Goal: Task Accomplishment & Management: Complete application form

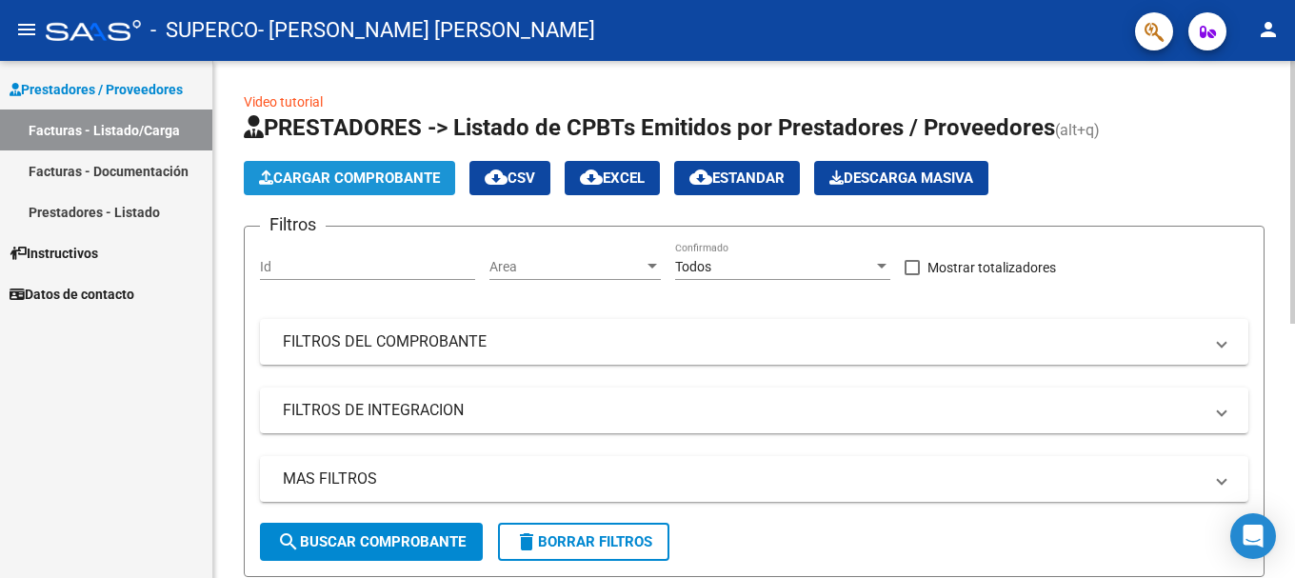
click at [409, 188] on button "Cargar Comprobante" at bounding box center [349, 178] width 211 height 34
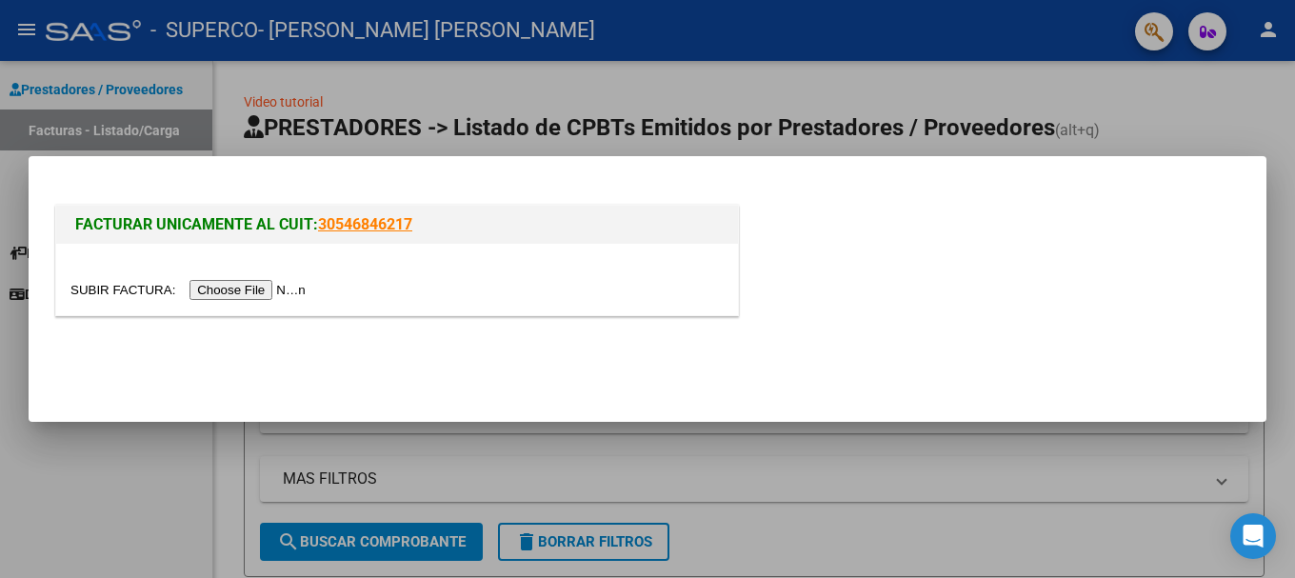
click at [237, 283] on input "file" at bounding box center [190, 290] width 241 height 20
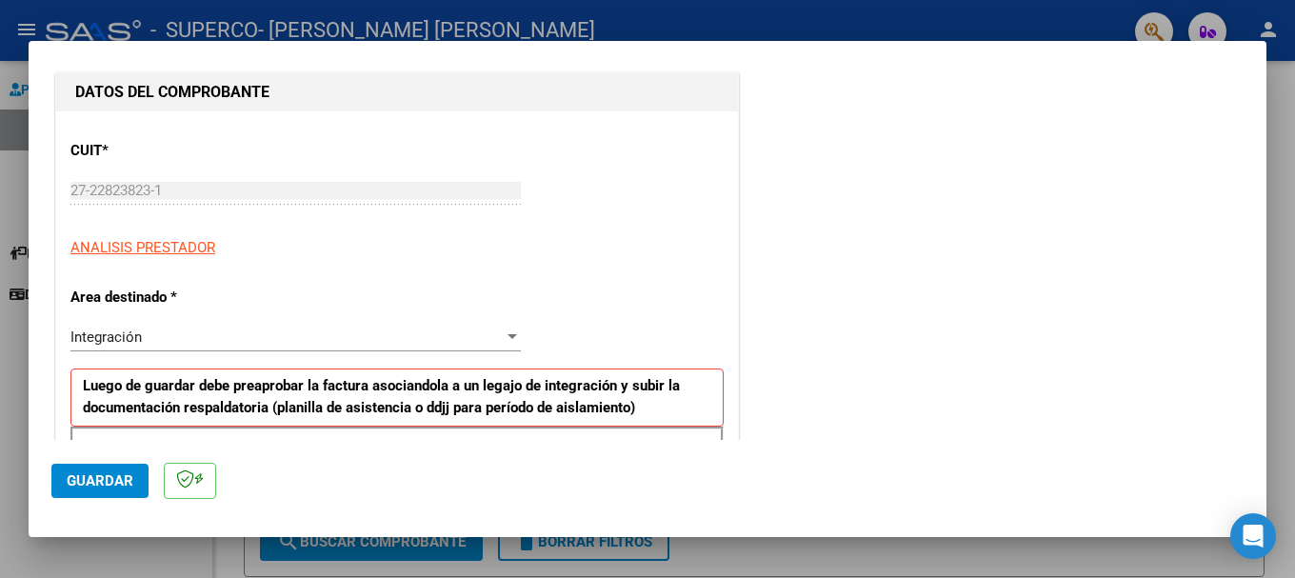
scroll to position [286, 0]
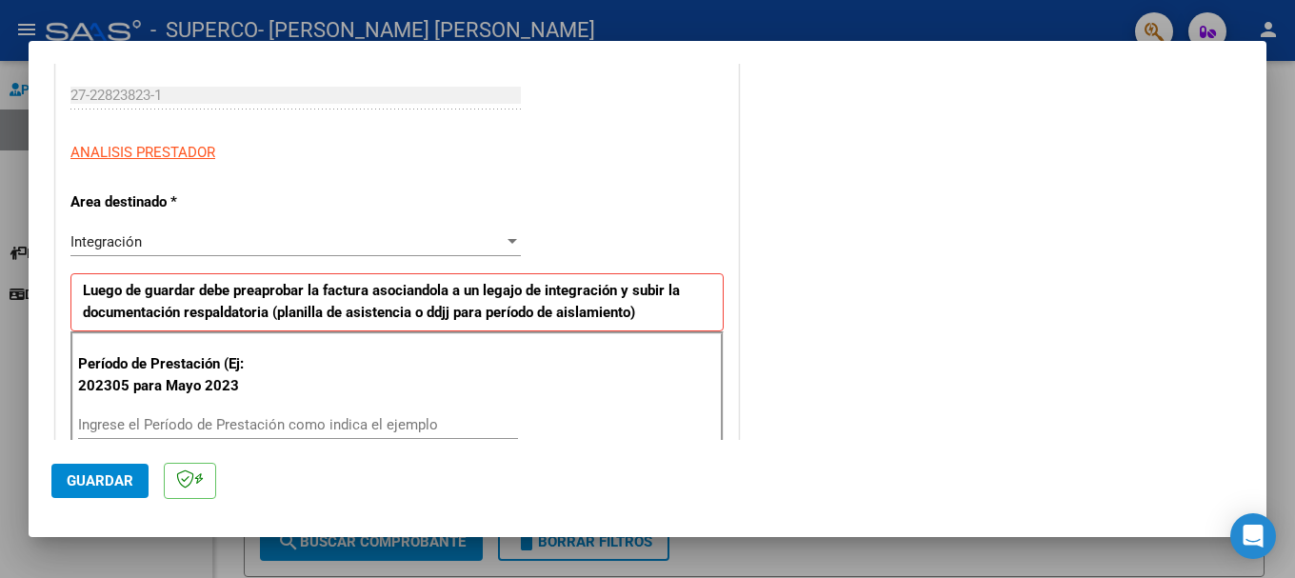
click at [134, 245] on span "Integración" at bounding box center [105, 241] width 71 height 17
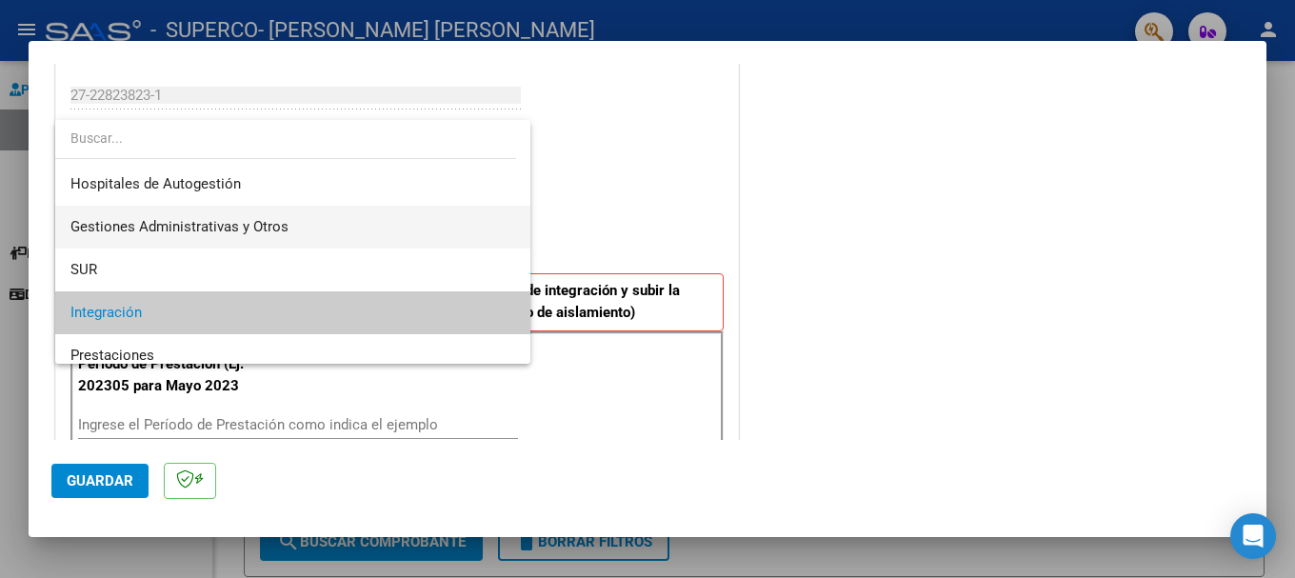
scroll to position [95, 0]
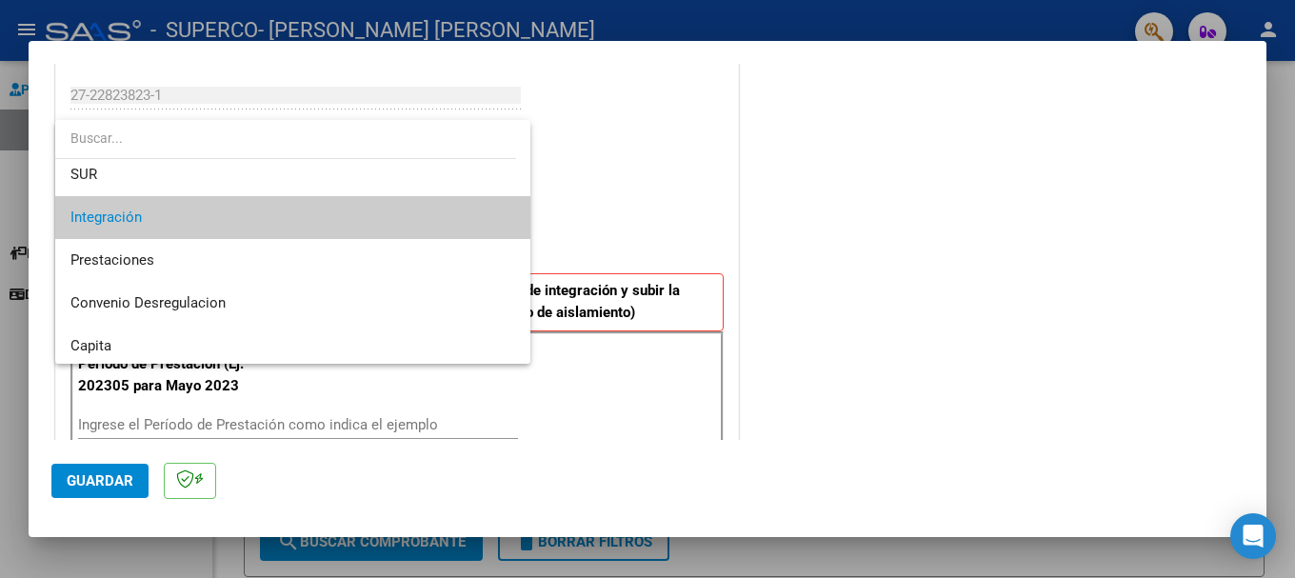
click at [702, 163] on div at bounding box center [647, 289] width 1295 height 578
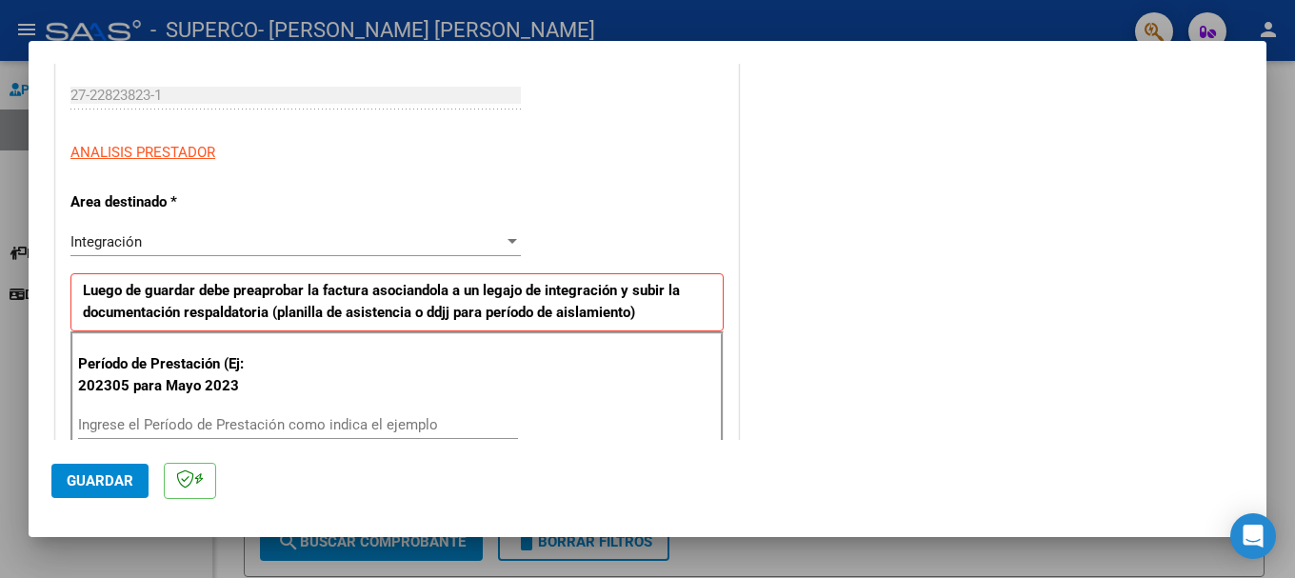
scroll to position [381, 0]
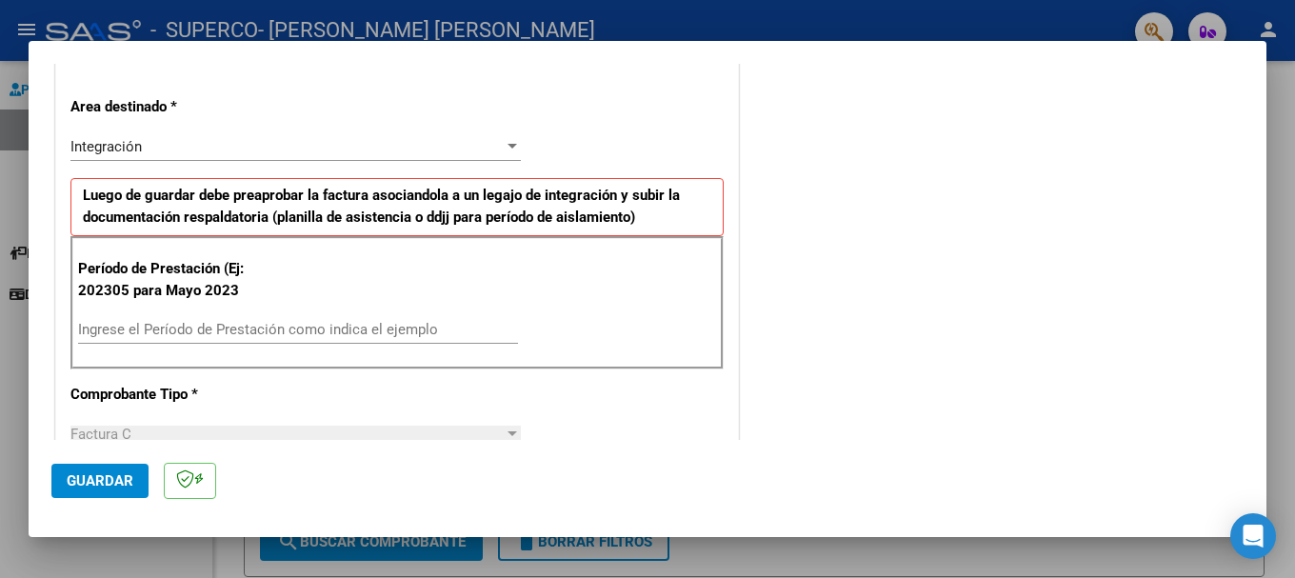
click at [151, 326] on input "Ingrese el Período de Prestación como indica el ejemplo" at bounding box center [298, 329] width 440 height 17
click at [147, 327] on input "Ingrese el Período de Prestación como indica el ejemplo" at bounding box center [298, 329] width 440 height 17
click at [420, 330] on input "Ingrese el Período de Prestación como indica el ejemplo" at bounding box center [298, 329] width 440 height 17
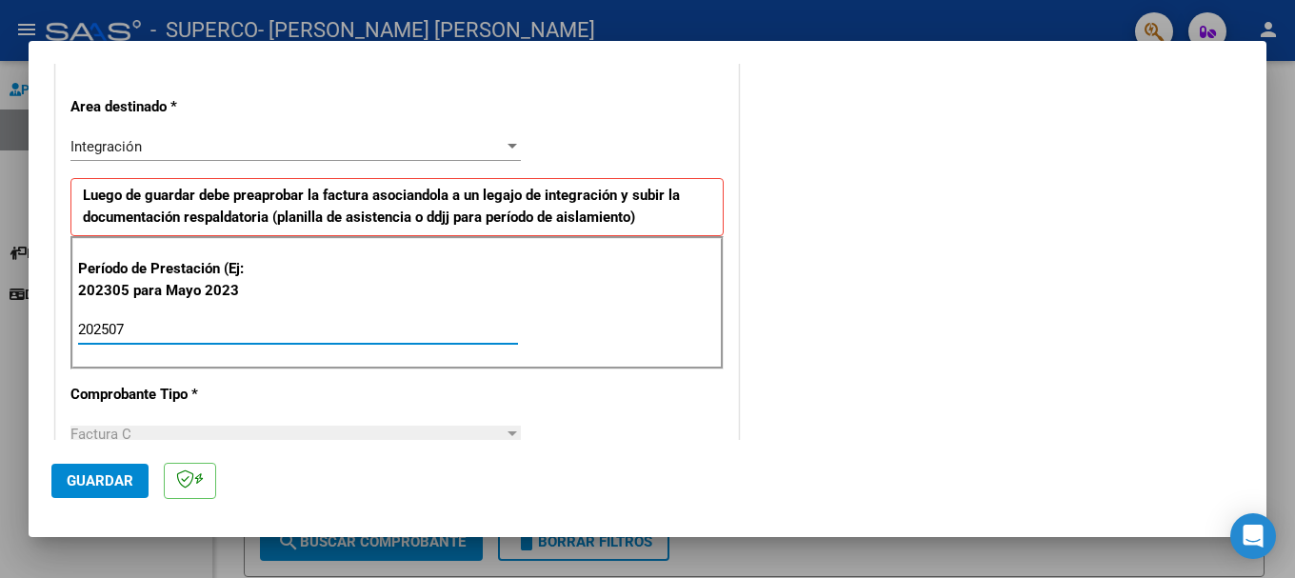
type input "202507"
click at [908, 375] on div "COMENTARIOS Comentarios del Prestador / Gerenciador:" at bounding box center [992, 513] width 501 height 1618
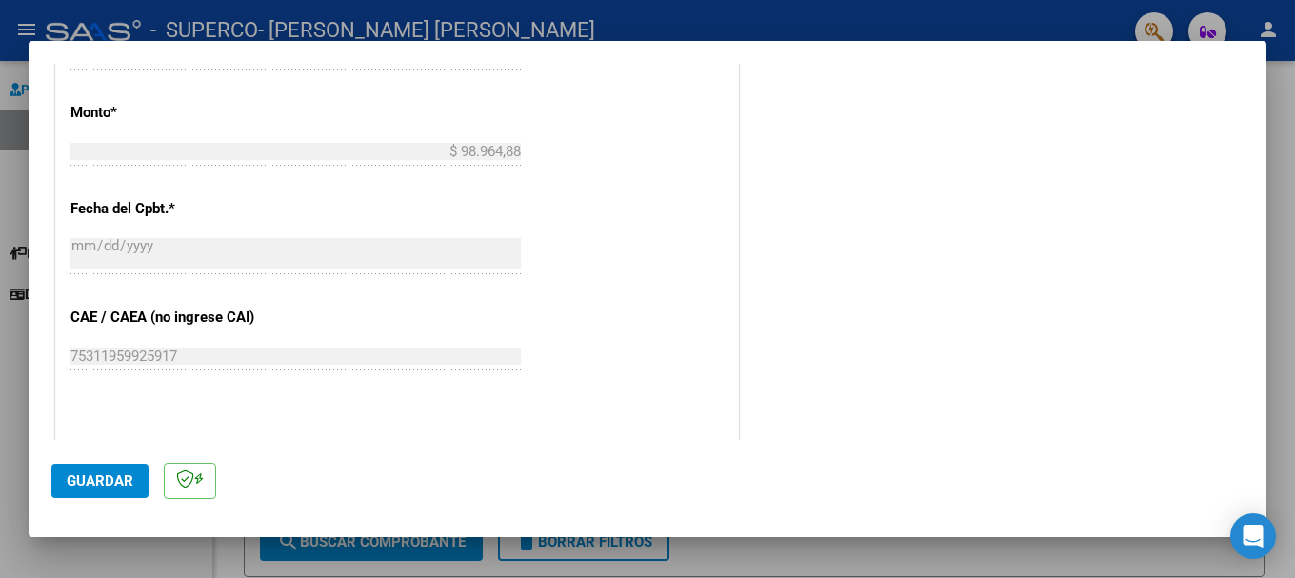
scroll to position [1142, 0]
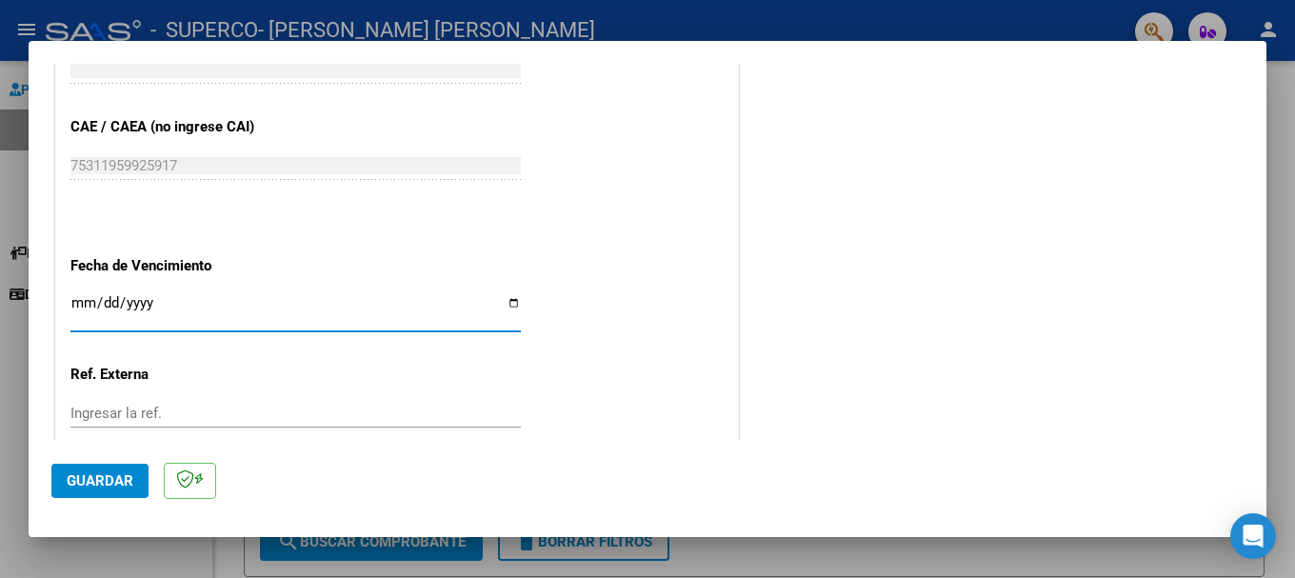
click at [89, 299] on input "Ingresar la fecha" at bounding box center [295, 310] width 450 height 30
type input "[DATE]"
click at [309, 308] on input "[DATE]" at bounding box center [295, 310] width 450 height 30
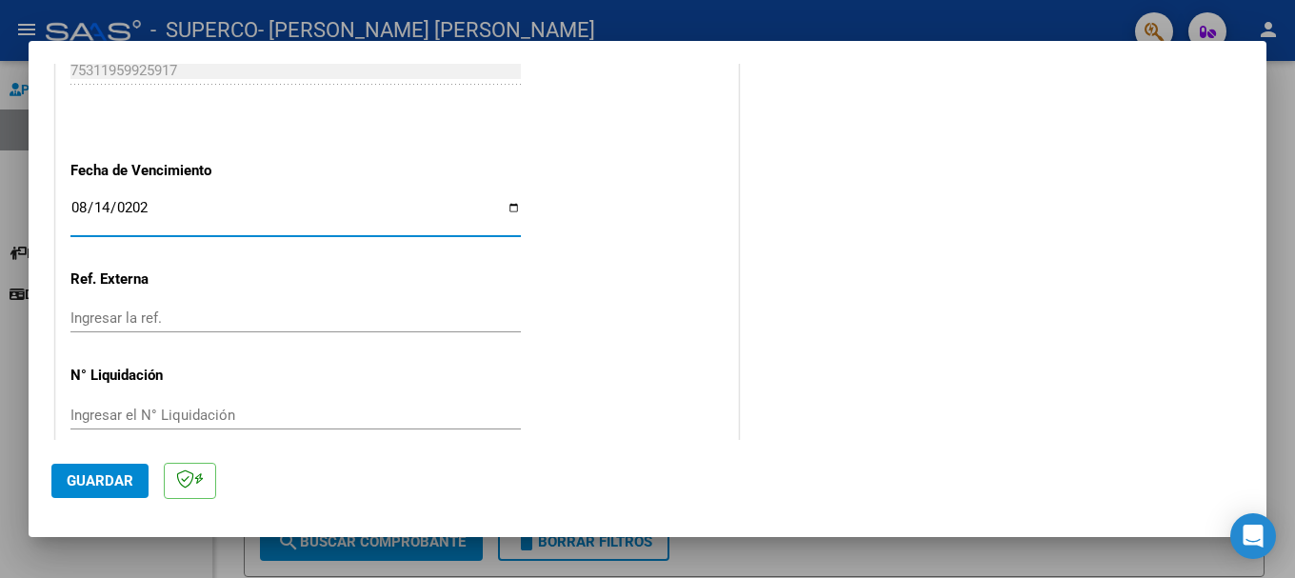
click at [168, 322] on input "Ingresar la ref." at bounding box center [295, 317] width 450 height 17
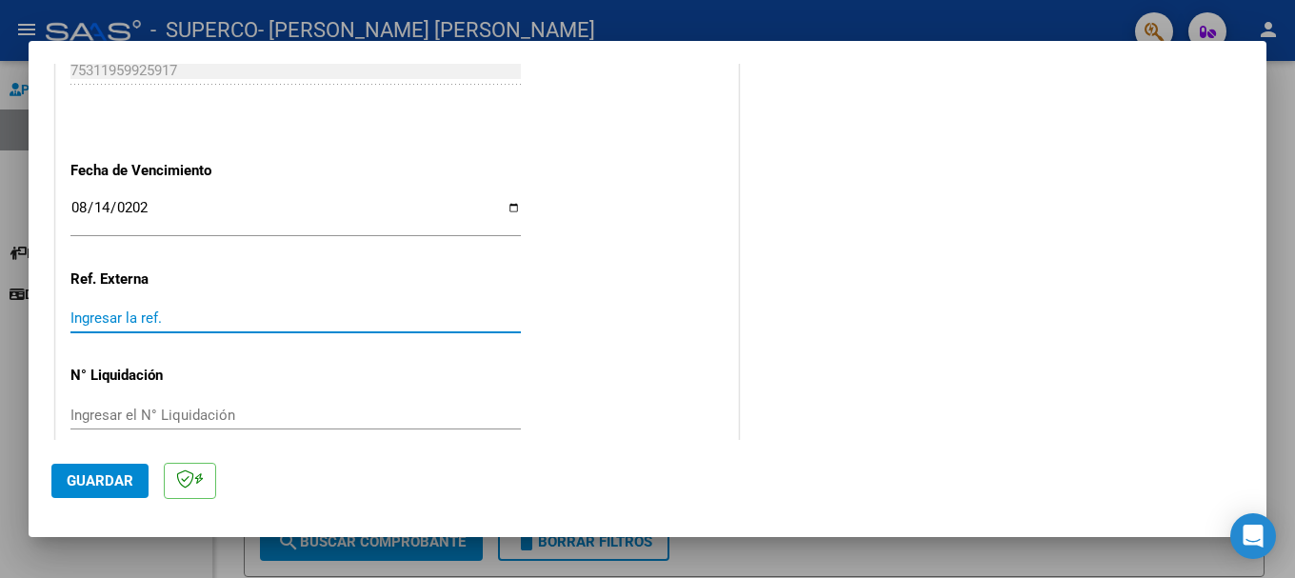
scroll to position [1263, 0]
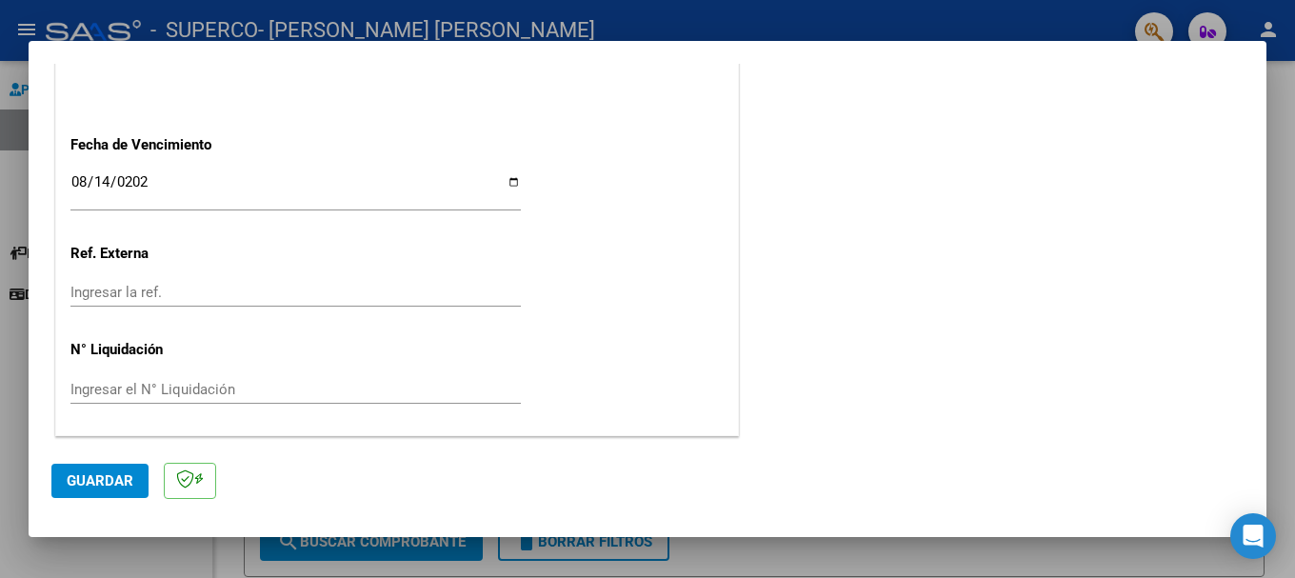
click at [135, 376] on div "Ingresar el N° Liquidación" at bounding box center [295, 389] width 450 height 29
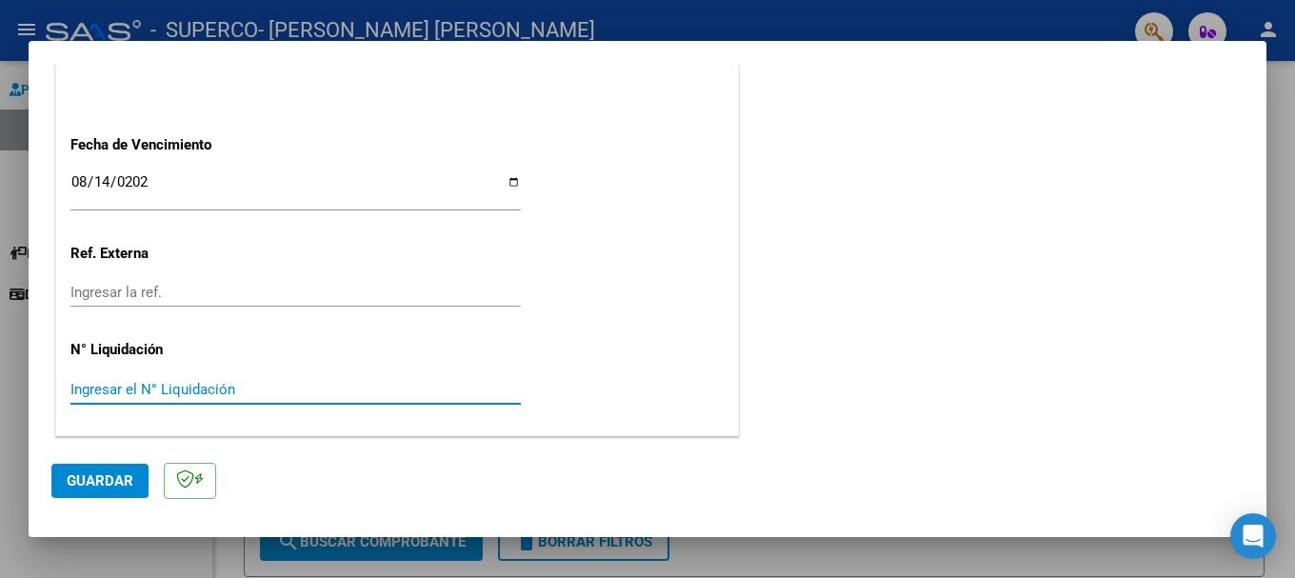
click at [198, 382] on input "Ingresar el N° Liquidación" at bounding box center [295, 389] width 450 height 17
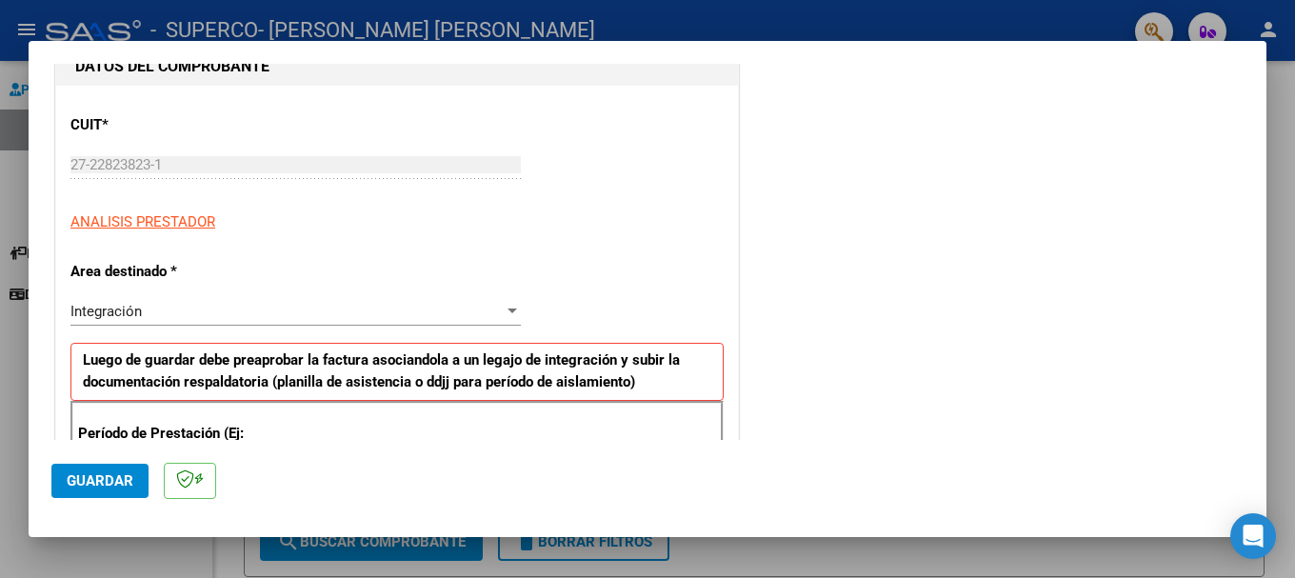
scroll to position [121, 0]
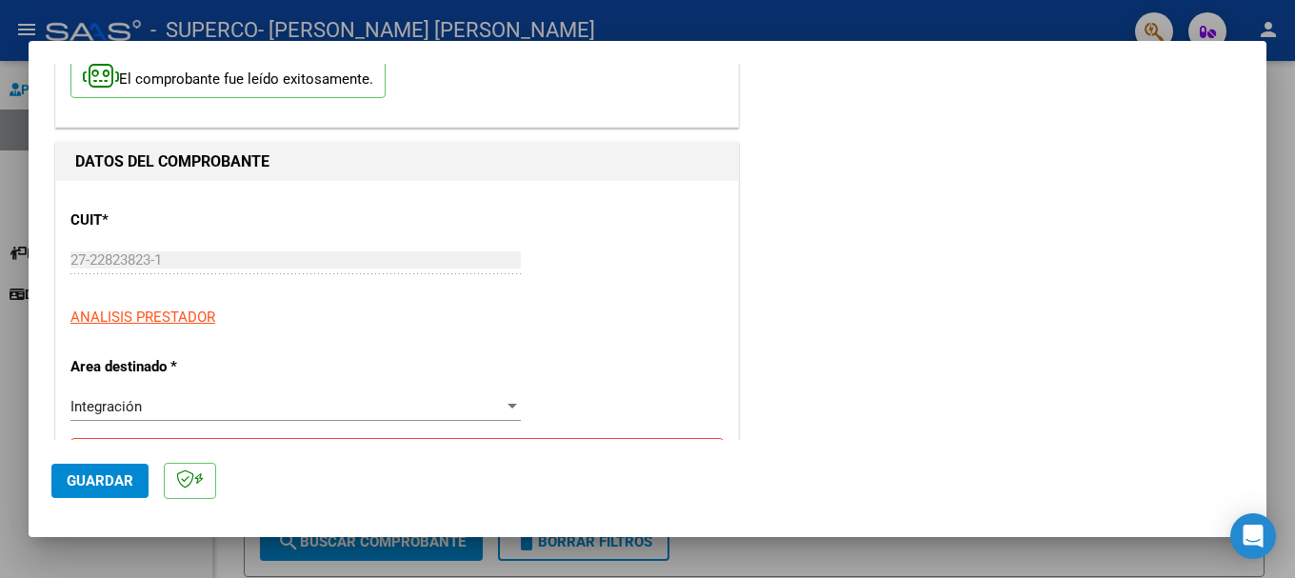
click at [162, 402] on div "Integración" at bounding box center [286, 406] width 433 height 17
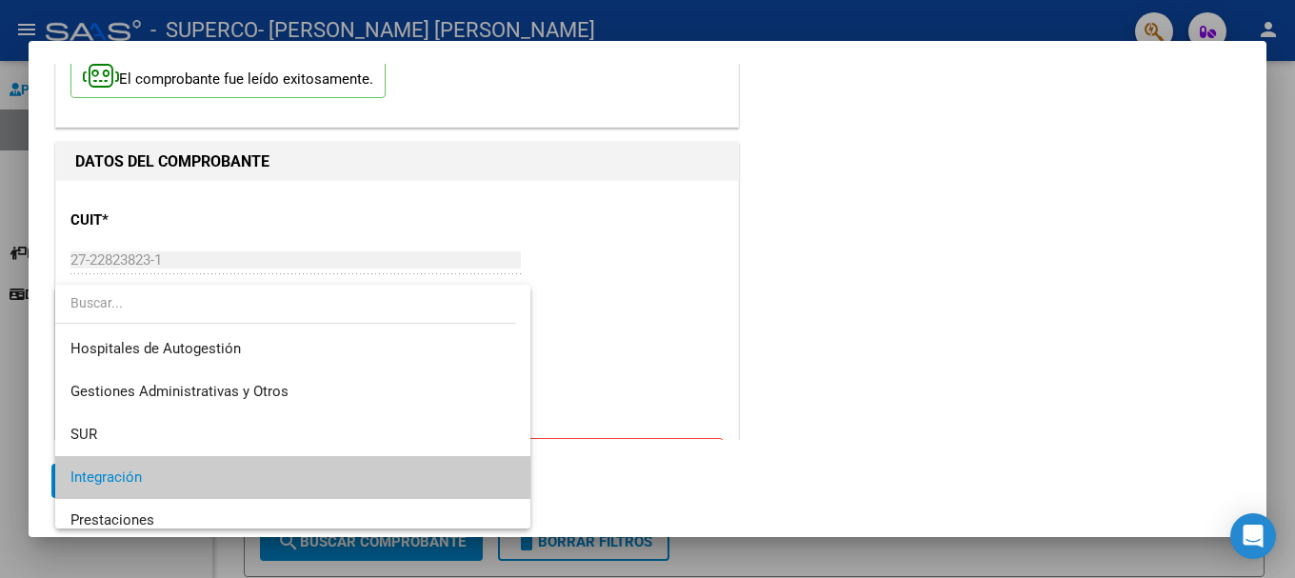
scroll to position [71, 0]
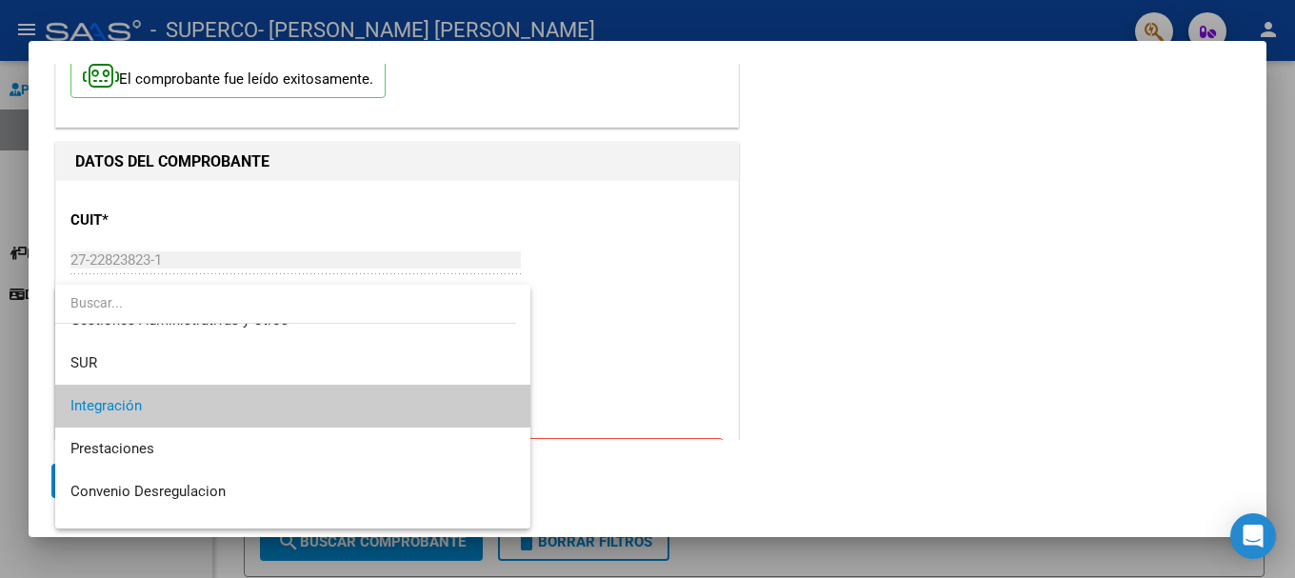
drag, startPoint x: 750, startPoint y: 309, endPoint x: 710, endPoint y: 311, distance: 40.0
click at [749, 309] on div at bounding box center [647, 289] width 1295 height 578
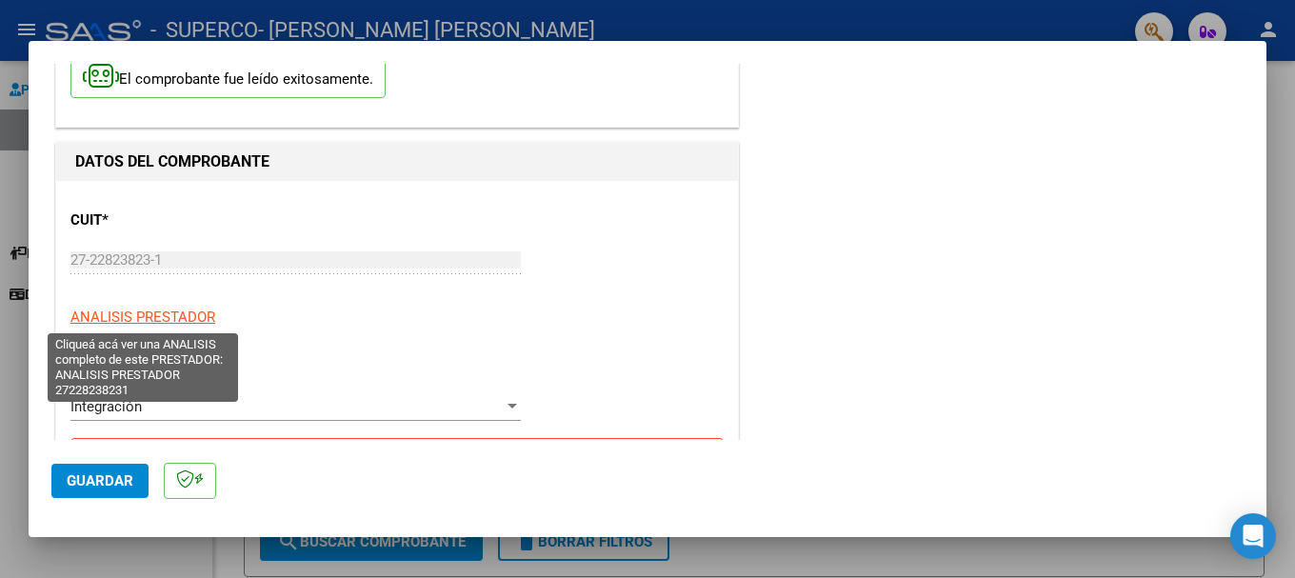
click at [206, 314] on span "ANALISIS PRESTADOR" at bounding box center [142, 316] width 145 height 17
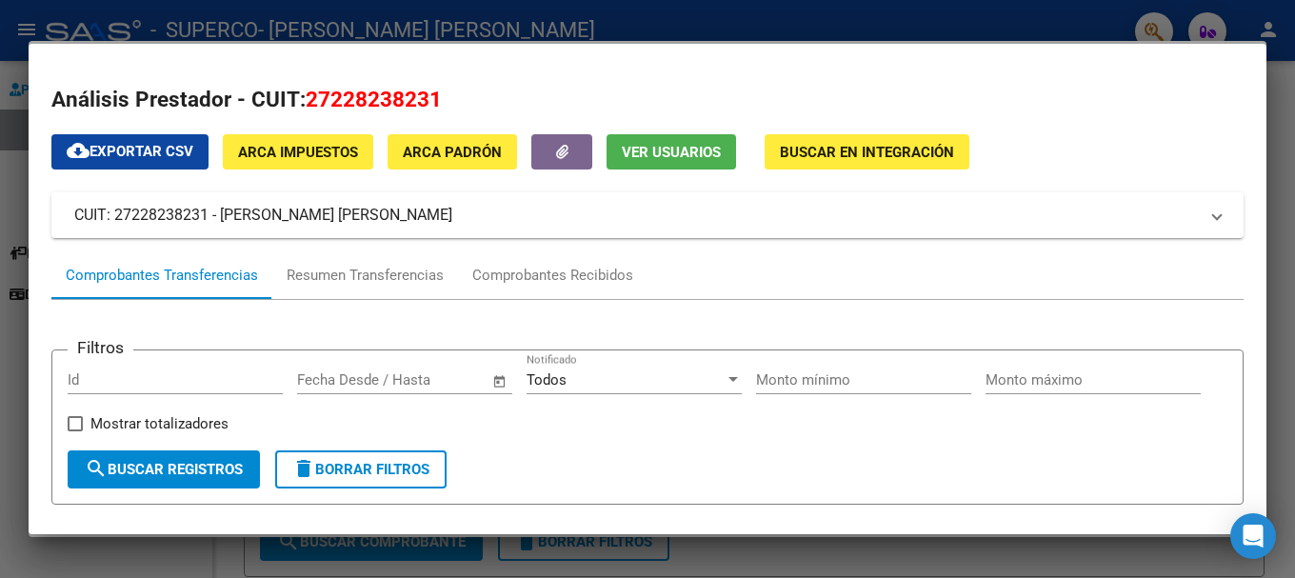
scroll to position [95, 0]
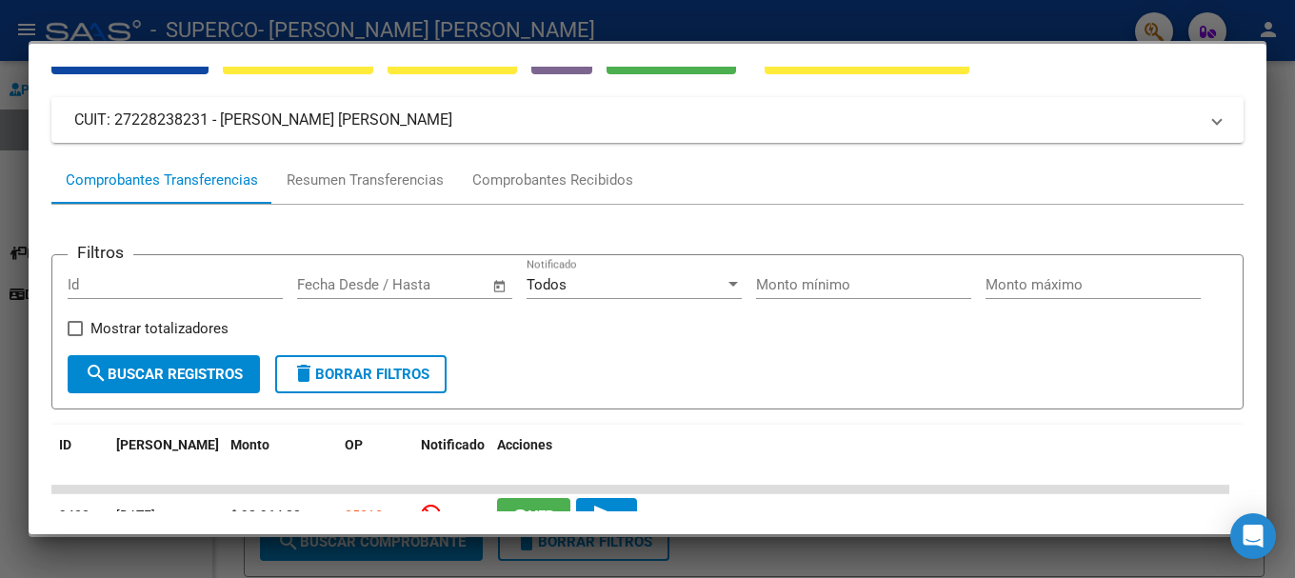
click at [1284, 287] on div at bounding box center [647, 289] width 1295 height 578
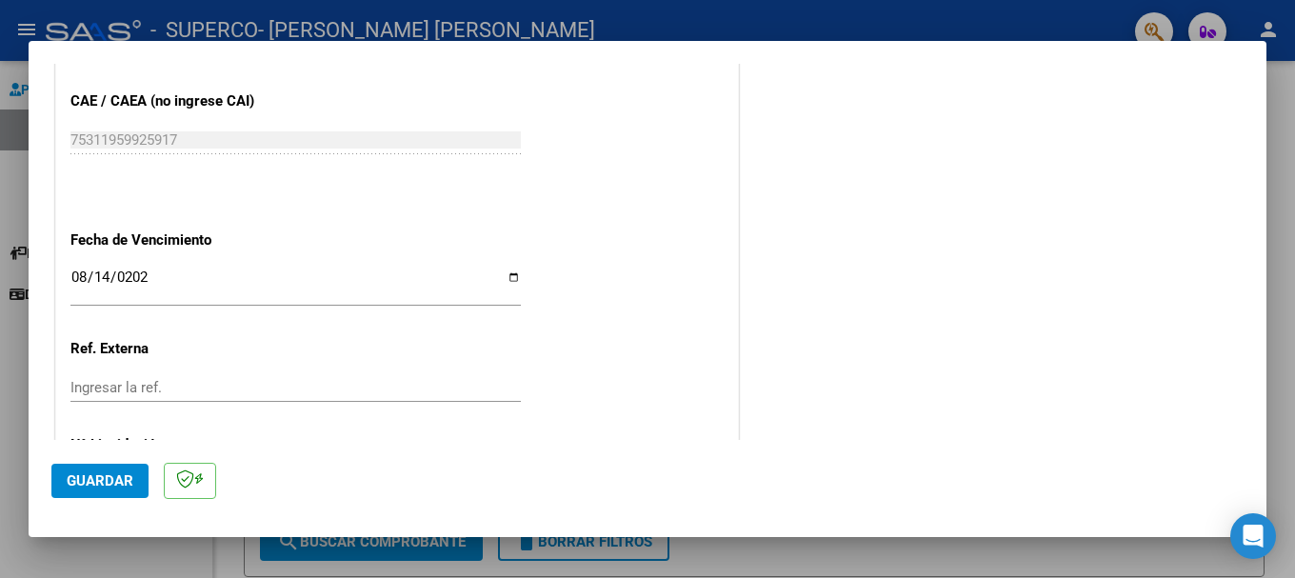
scroll to position [1263, 0]
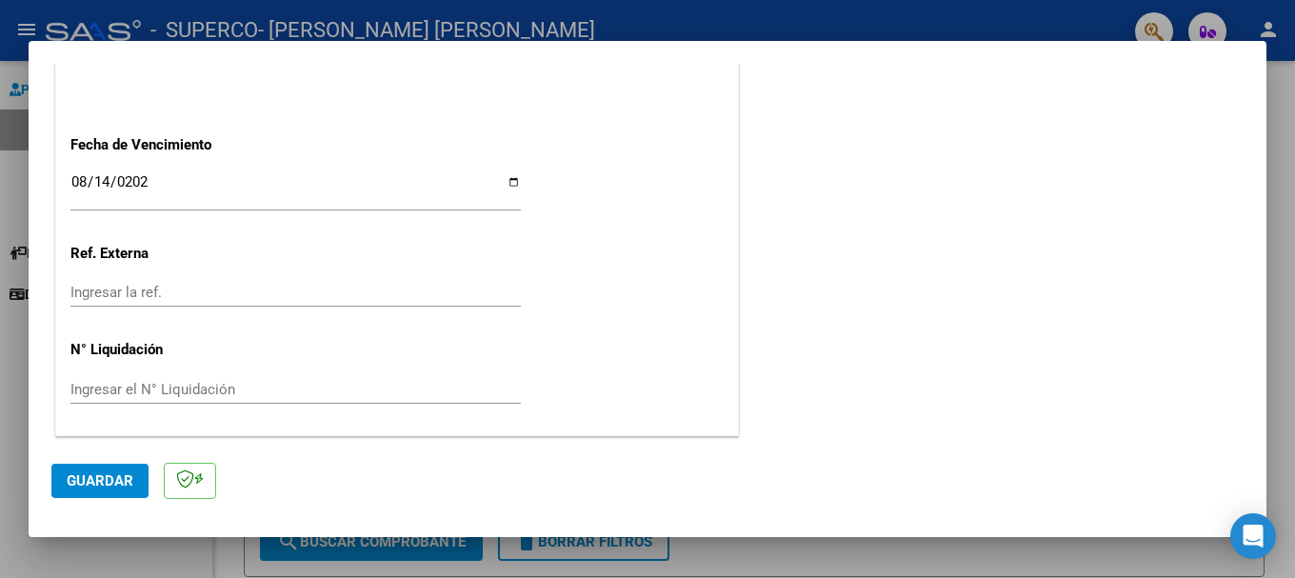
click at [136, 384] on input "Ingresar el N° Liquidación" at bounding box center [295, 389] width 450 height 17
click at [108, 492] on button "Guardar" at bounding box center [99, 481] width 97 height 34
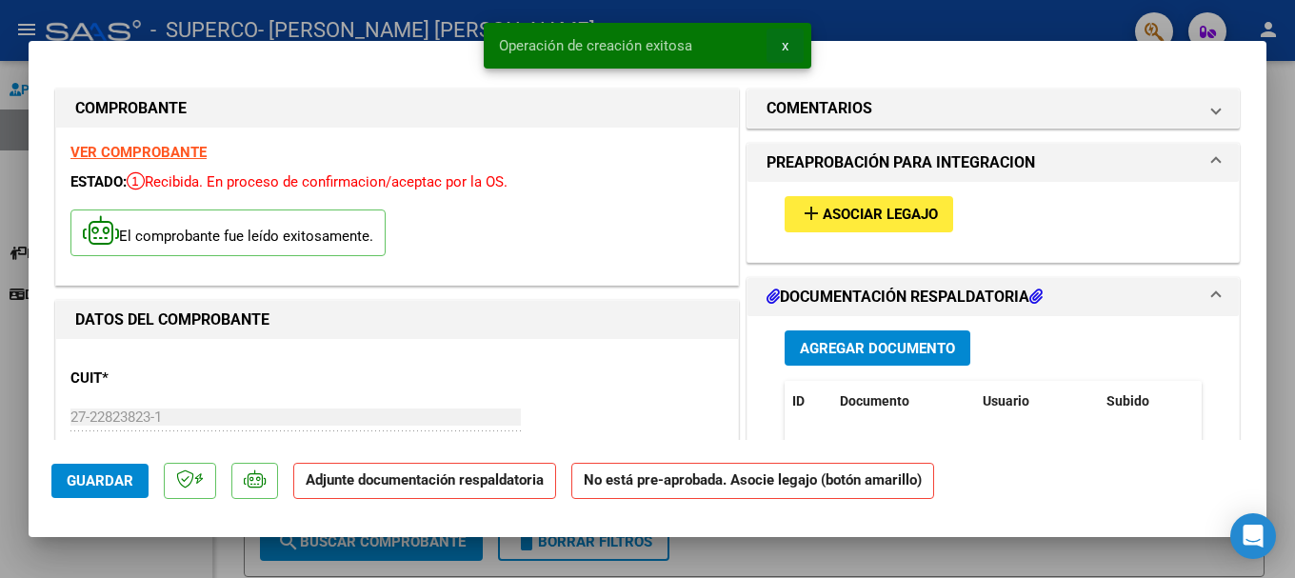
click at [781, 50] on span "x" at bounding box center [784, 45] width 7 height 17
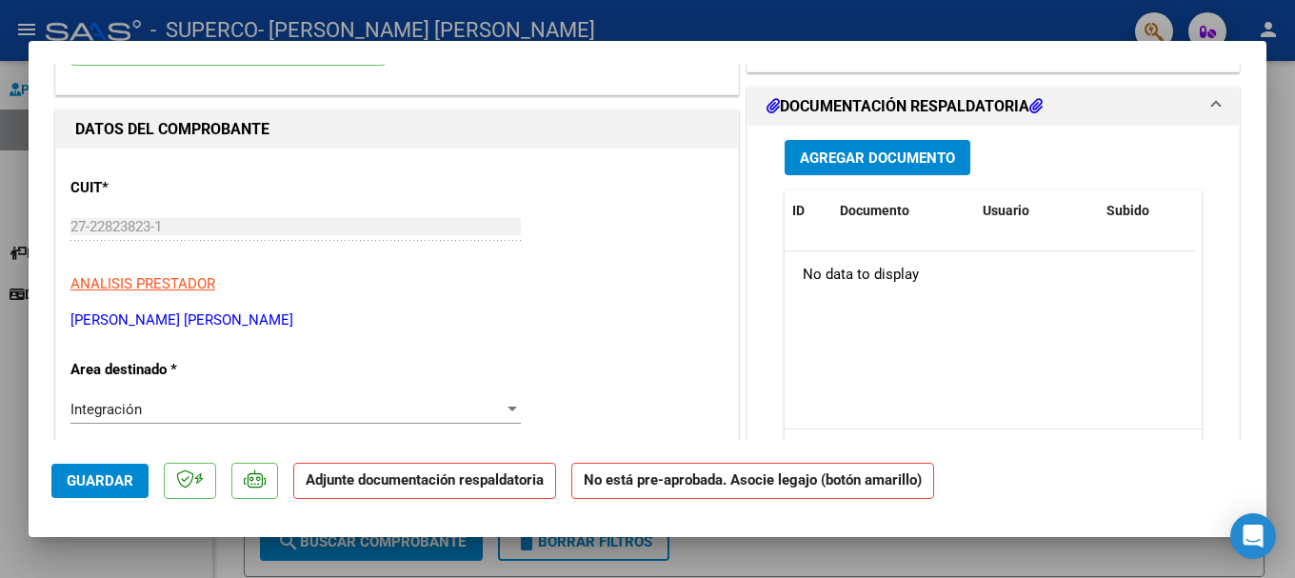
scroll to position [95, 0]
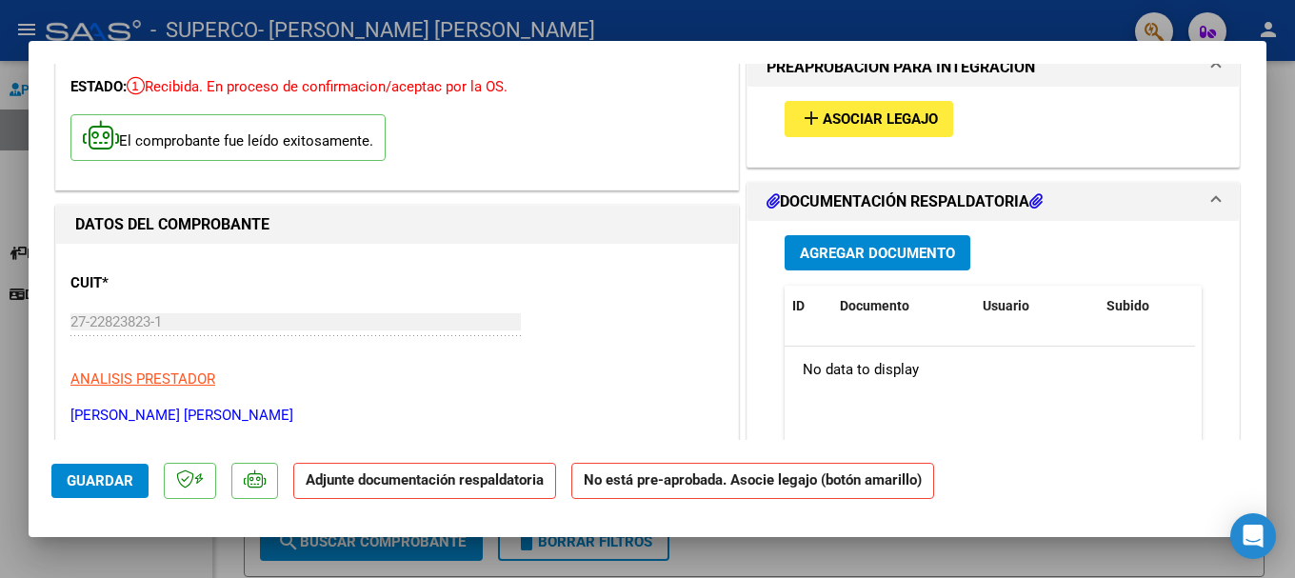
click at [829, 239] on button "Agregar Documento" at bounding box center [877, 252] width 186 height 35
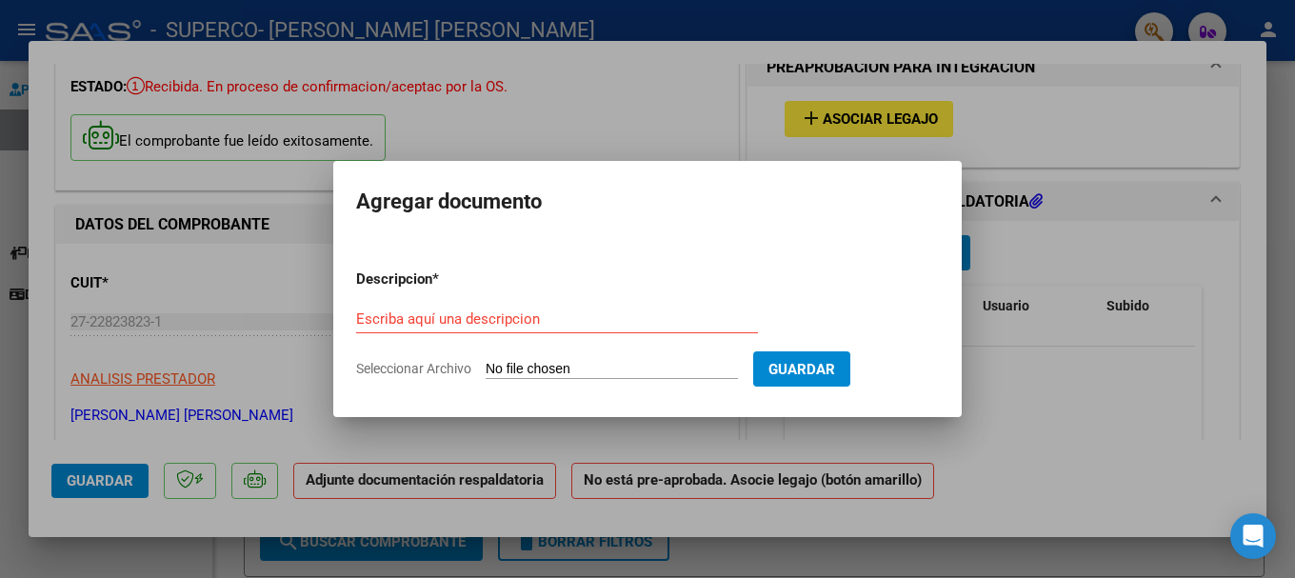
click at [1042, 309] on div at bounding box center [647, 289] width 1295 height 578
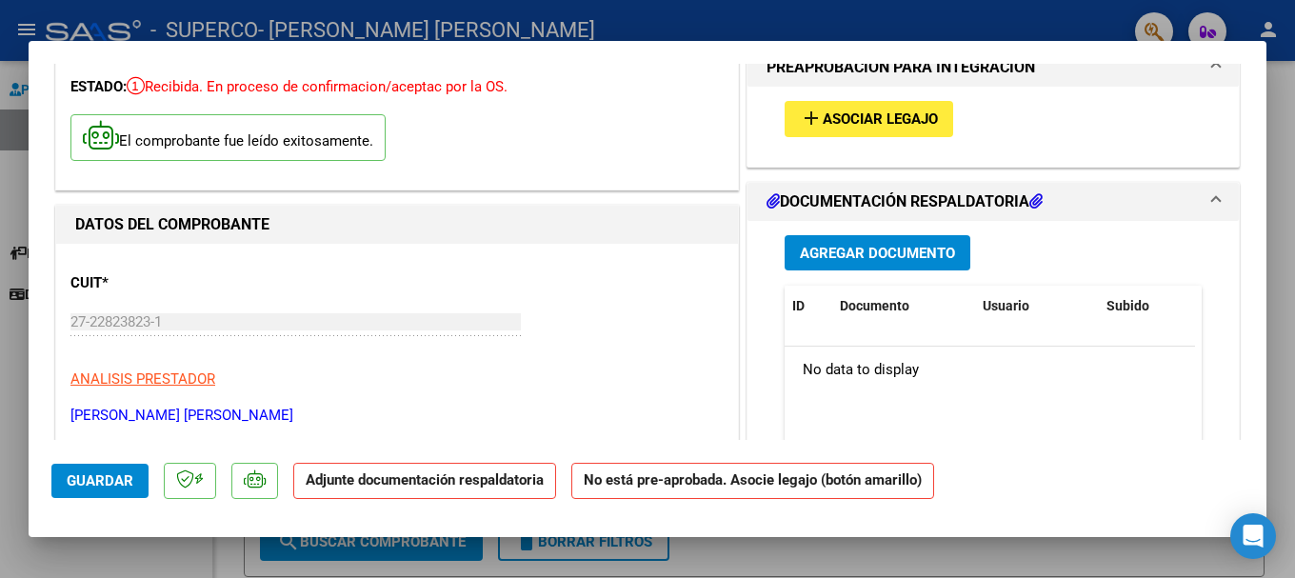
scroll to position [0, 0]
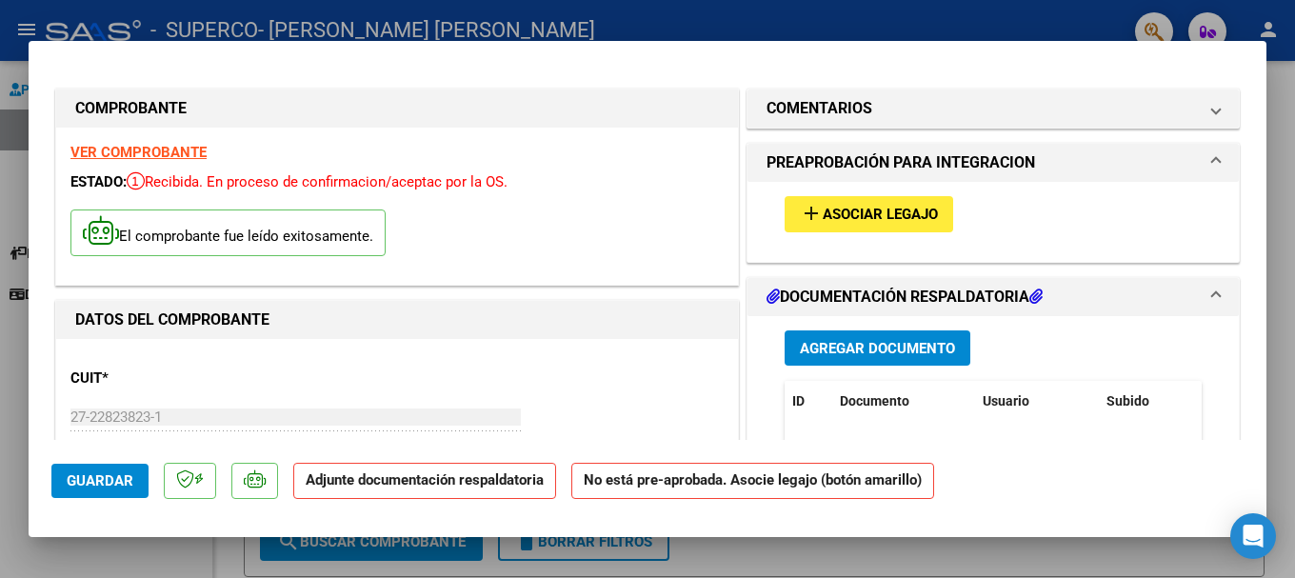
click at [900, 348] on span "Agregar Documento" at bounding box center [877, 348] width 155 height 17
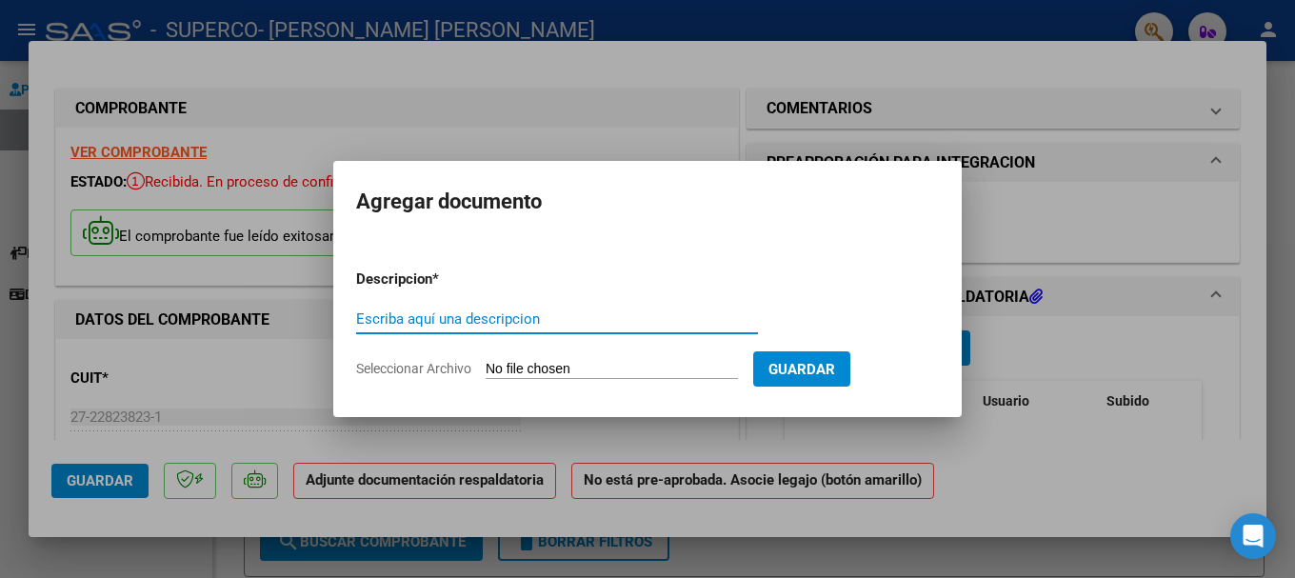
click at [471, 319] on input "Escriba aquí una descripcion" at bounding box center [557, 318] width 402 height 17
click at [818, 362] on span "Guardar" at bounding box center [801, 369] width 67 height 17
drag, startPoint x: 487, startPoint y: 308, endPoint x: 461, endPoint y: 312, distance: 26.9
click at [486, 308] on div "ASSIRTENCIA Escriba aquí una descripcion" at bounding box center [557, 319] width 402 height 29
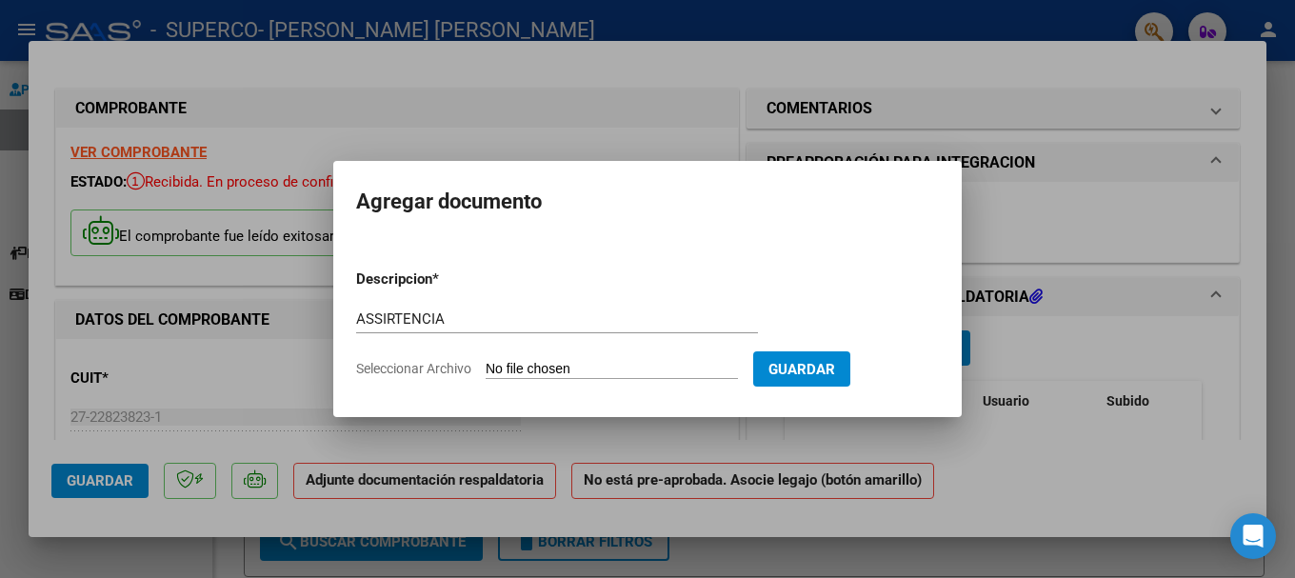
drag, startPoint x: 503, startPoint y: 329, endPoint x: 284, endPoint y: 325, distance: 219.0
click at [284, 325] on div "COMPROBANTE VER COMPROBANTE ESTADO: Recibida. En proceso de confirmacion/acepta…" at bounding box center [647, 289] width 1295 height 578
click at [366, 329] on div "ASSIRTENCIA Escriba aquí una descripcion" at bounding box center [557, 319] width 402 height 29
drag, startPoint x: 465, startPoint y: 322, endPoint x: 275, endPoint y: 324, distance: 190.4
click at [279, 324] on div "COMPROBANTE VER COMPROBANTE ESTADO: Recibida. En proceso de confirmacion/acepta…" at bounding box center [647, 289] width 1295 height 578
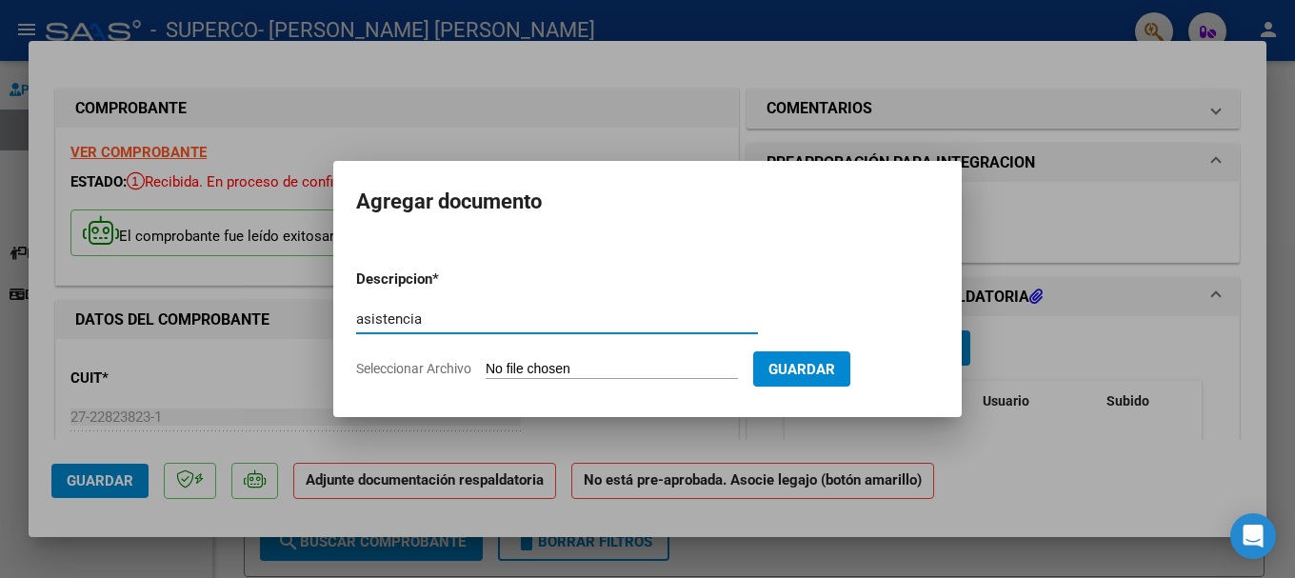
type input "asistencia"
click at [596, 349] on div "asistencia Escriba aquí una descripcion" at bounding box center [557, 328] width 402 height 47
click at [590, 377] on input "Seleccionar Archivo" at bounding box center [611, 370] width 252 height 18
click at [600, 359] on form "Descripcion * asistencia Escriba aquí una descripcion Seleccionar Archivo Guard…" at bounding box center [647, 323] width 583 height 139
click at [579, 370] on input "Seleccionar Archivo" at bounding box center [611, 370] width 252 height 18
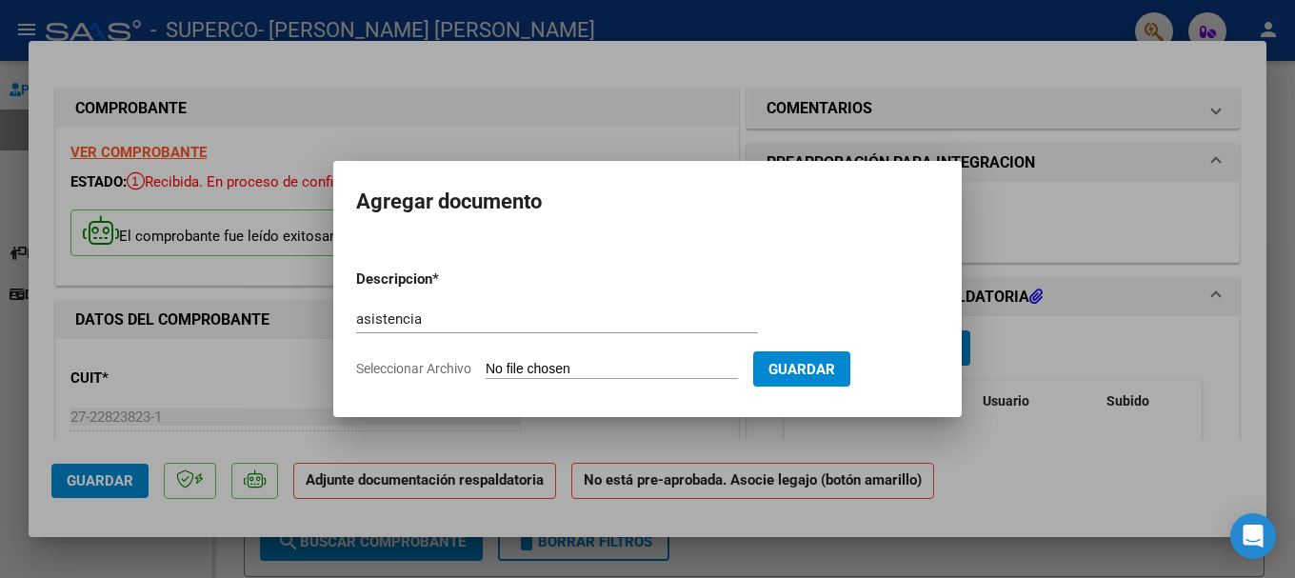
type input "C:\fakepath\[PERSON_NAME] - PS [DATE].pdf"
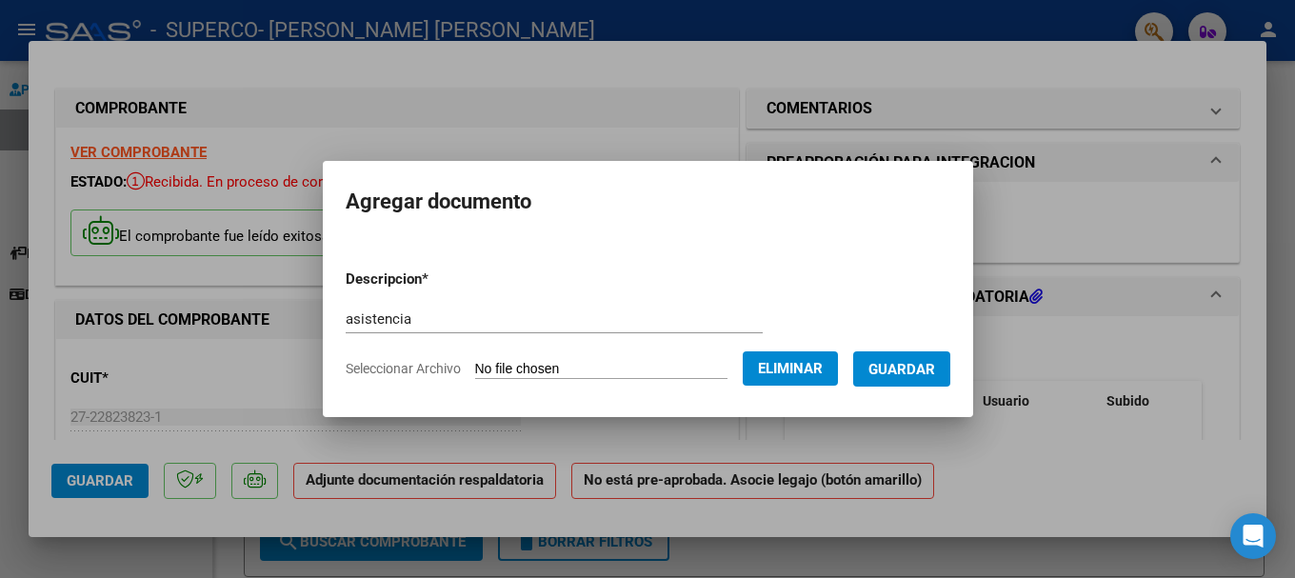
click at [917, 372] on span "Guardar" at bounding box center [901, 369] width 67 height 17
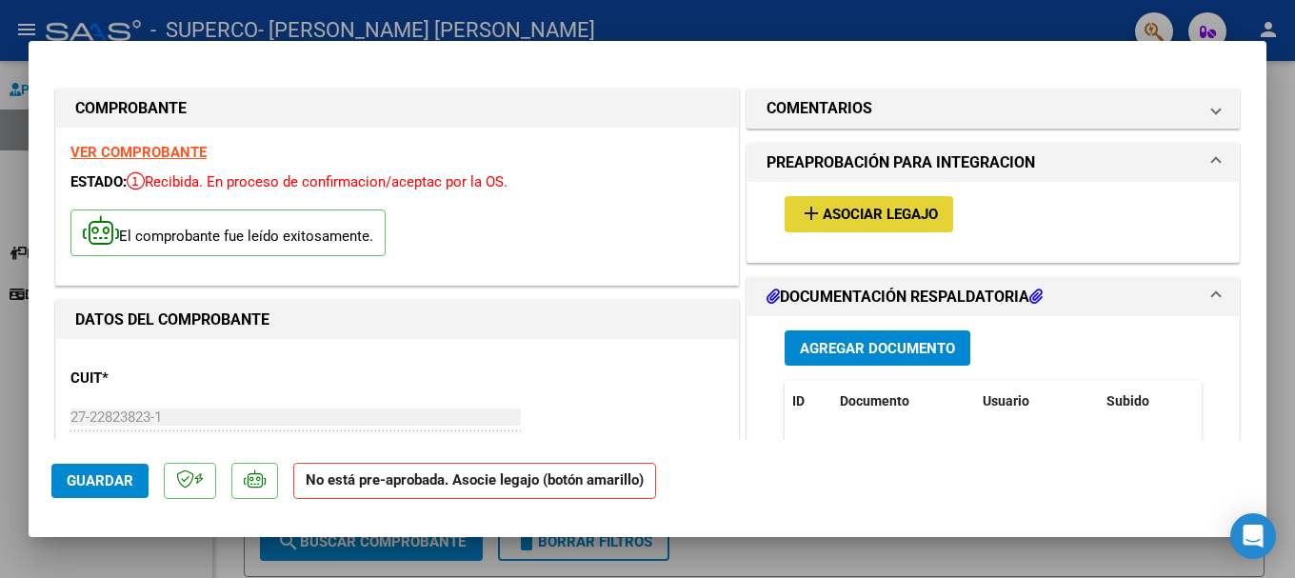
click at [866, 216] on span "Asociar Legajo" at bounding box center [879, 215] width 115 height 17
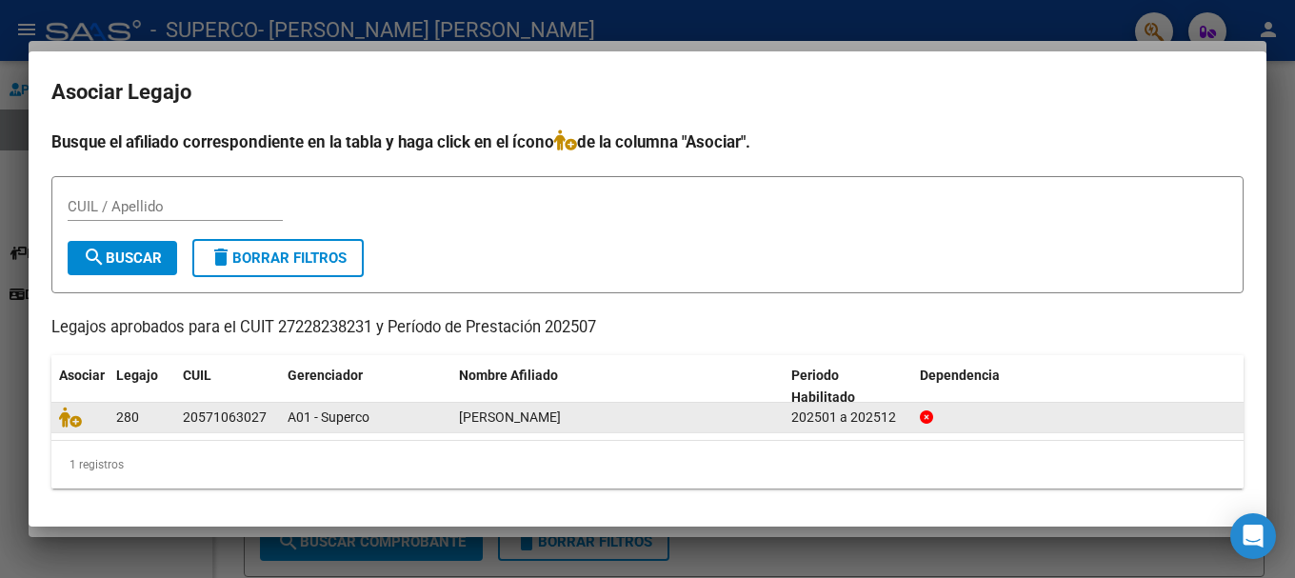
click at [550, 406] on div "[PERSON_NAME]" at bounding box center [617, 417] width 317 height 22
click at [178, 411] on datatable-body-cell "20571063027" at bounding box center [227, 418] width 105 height 30
click at [326, 420] on span "A01 - Superco" at bounding box center [328, 416] width 82 height 15
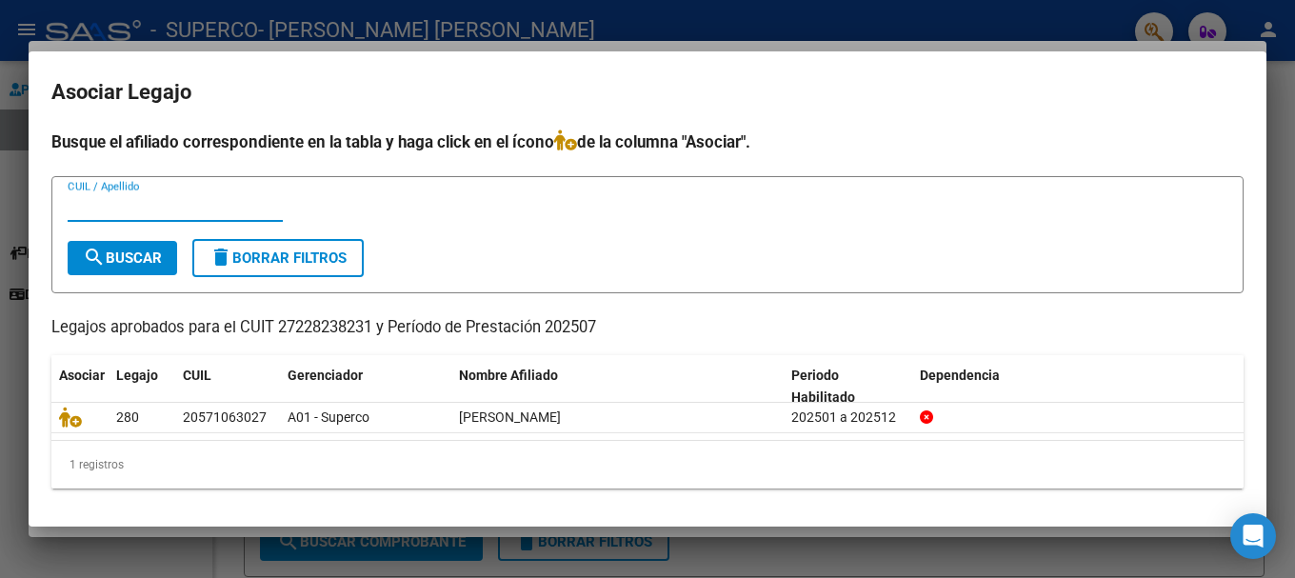
click at [134, 206] on input "CUIL / Apellido" at bounding box center [175, 206] width 215 height 17
click at [206, 137] on h4 "Busque el afiliado correspondiente en la tabla y haga click en el ícono de la c…" at bounding box center [647, 141] width 1192 height 25
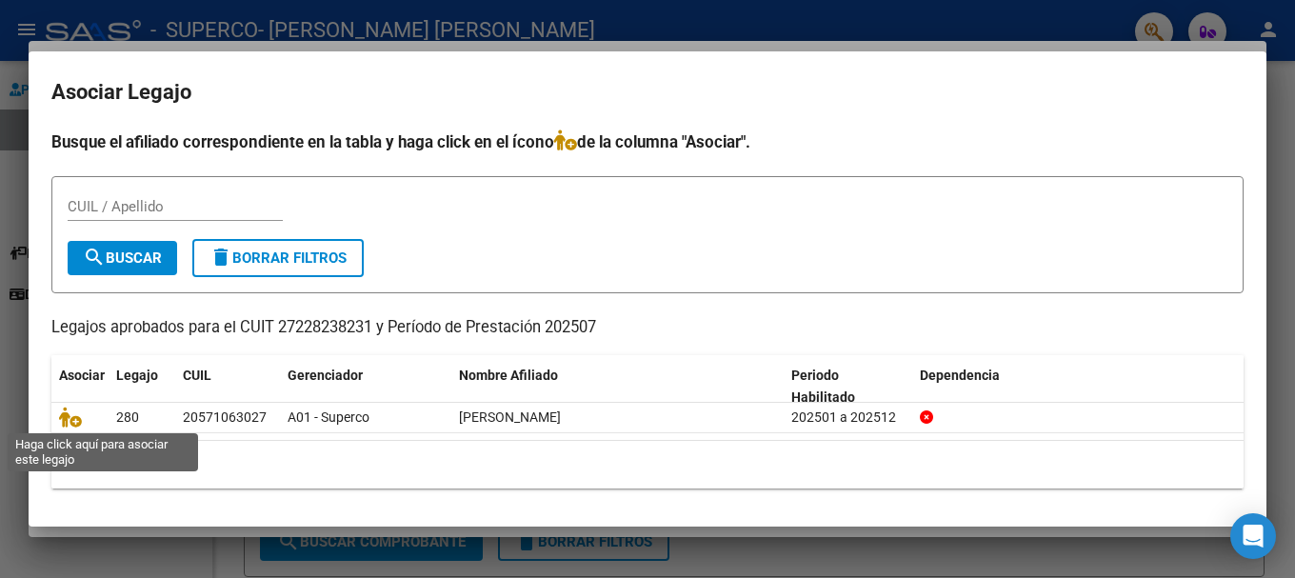
drag, startPoint x: 78, startPoint y: 425, endPoint x: 197, endPoint y: 501, distance: 141.3
click at [79, 425] on icon at bounding box center [70, 416] width 23 height 21
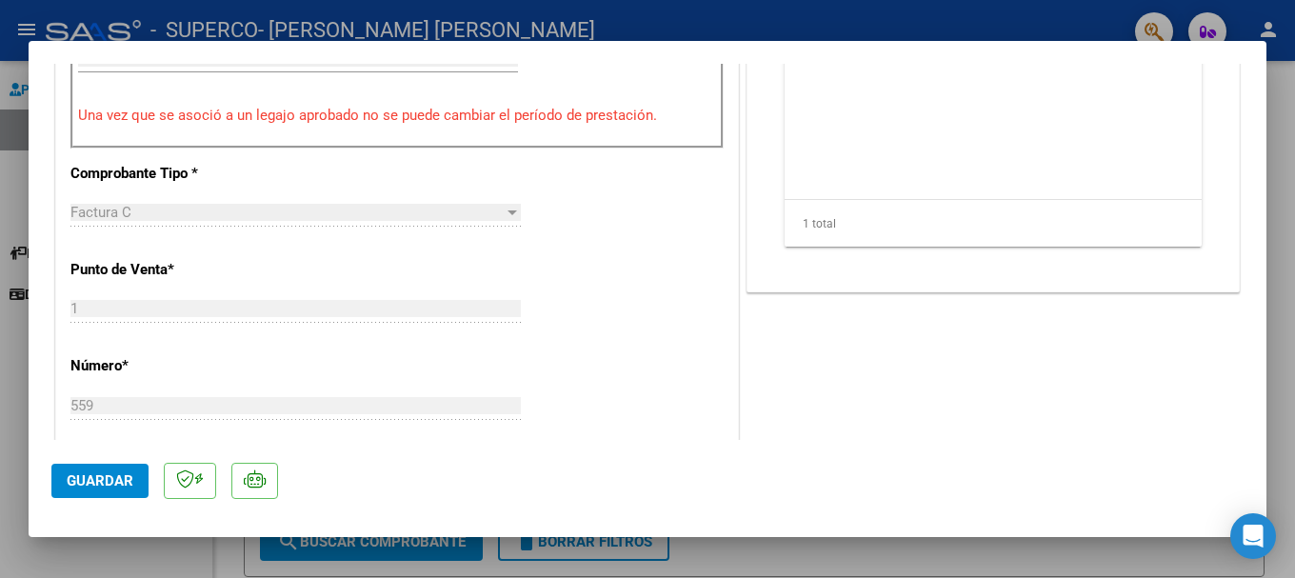
scroll to position [761, 0]
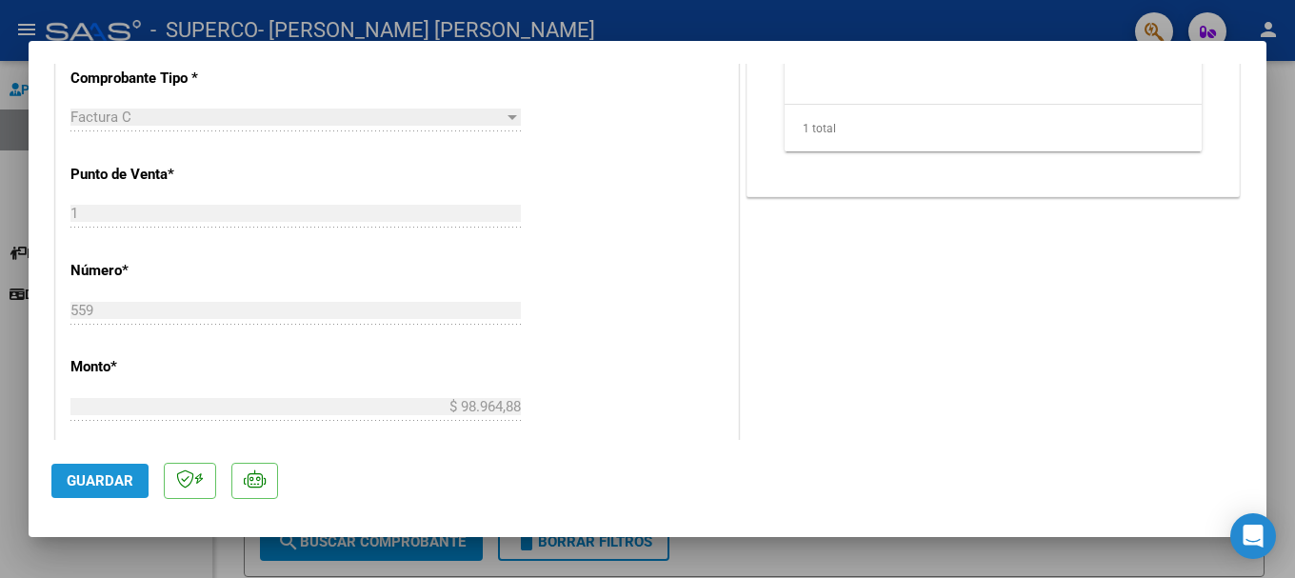
click at [79, 481] on span "Guardar" at bounding box center [100, 480] width 67 height 17
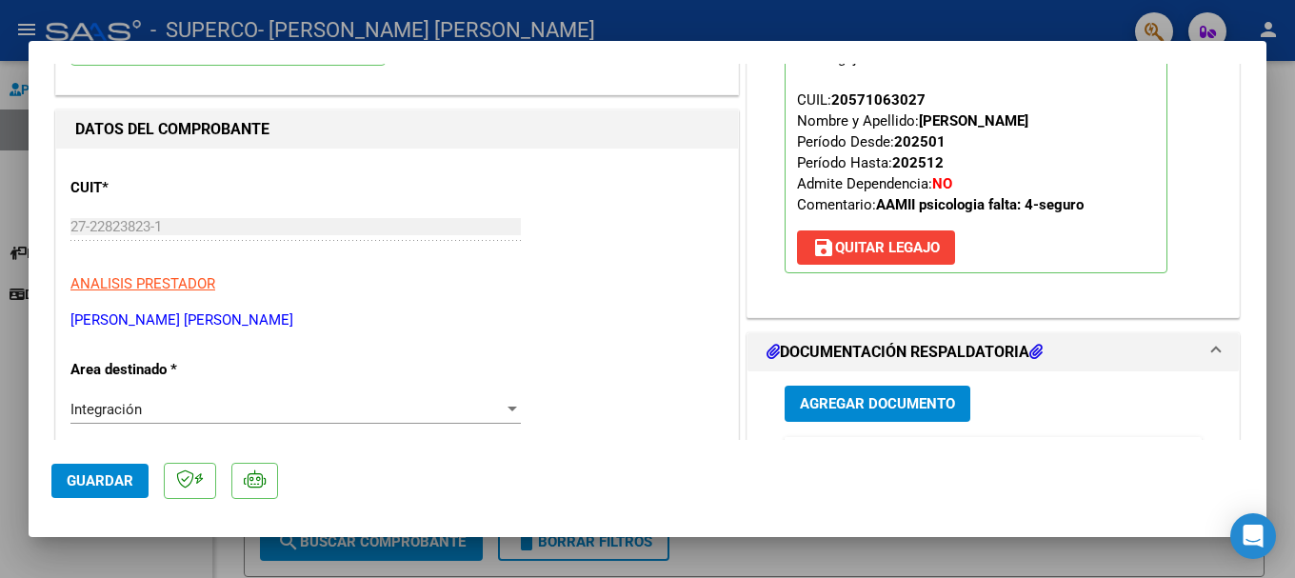
scroll to position [0, 0]
